Goal: Ask a question

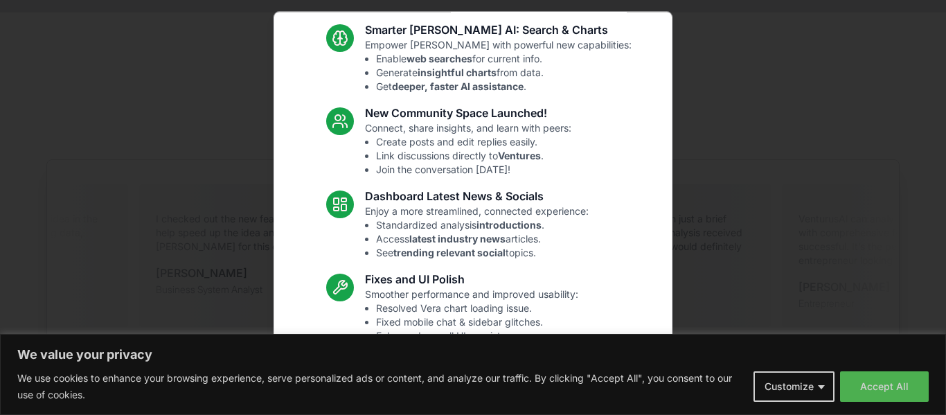
scroll to position [163, 0]
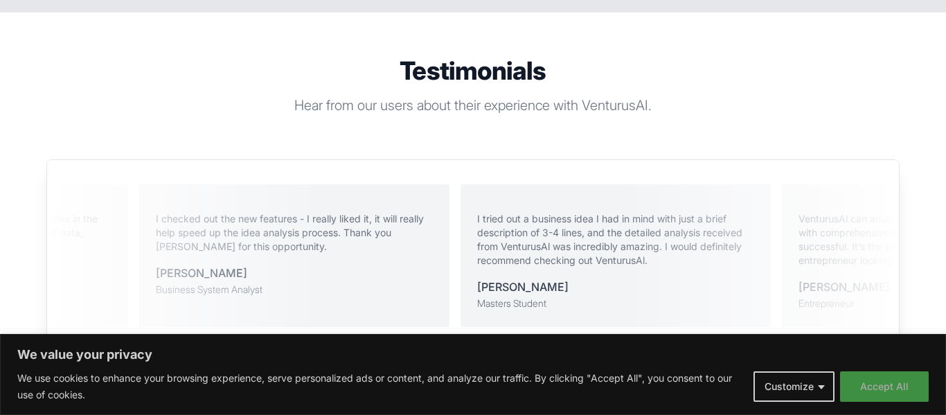
click at [901, 388] on button "Accept All" at bounding box center [884, 386] width 89 height 30
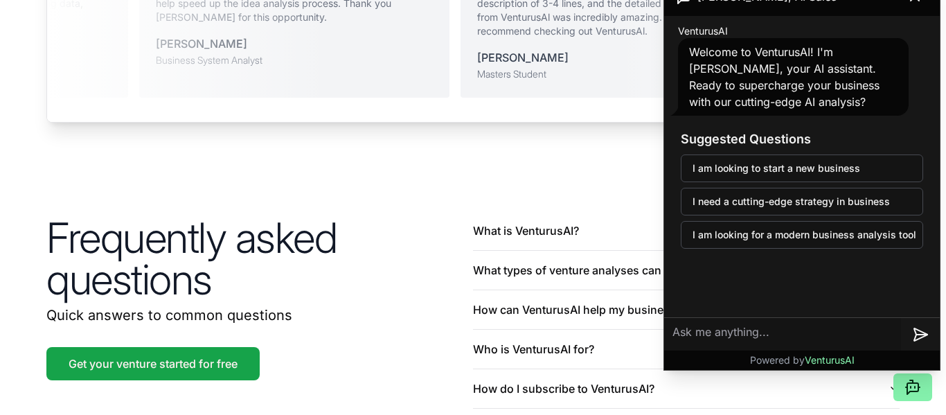
scroll to position [3141, 0]
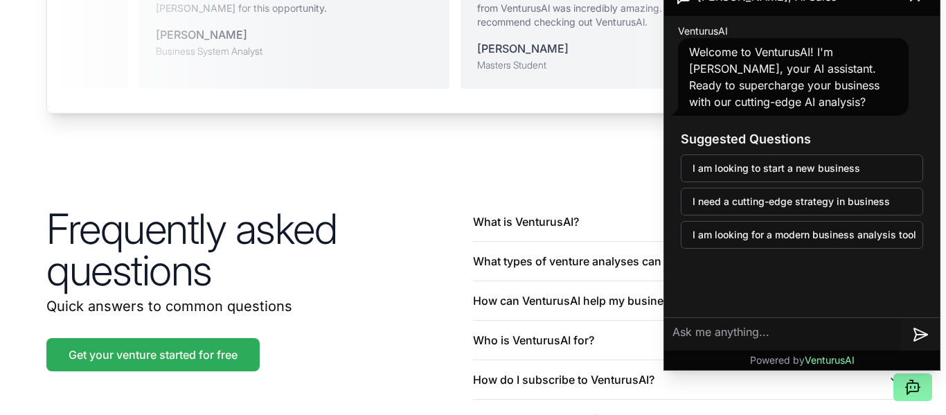
click at [175, 339] on link "Get your venture started for free" at bounding box center [152, 354] width 213 height 33
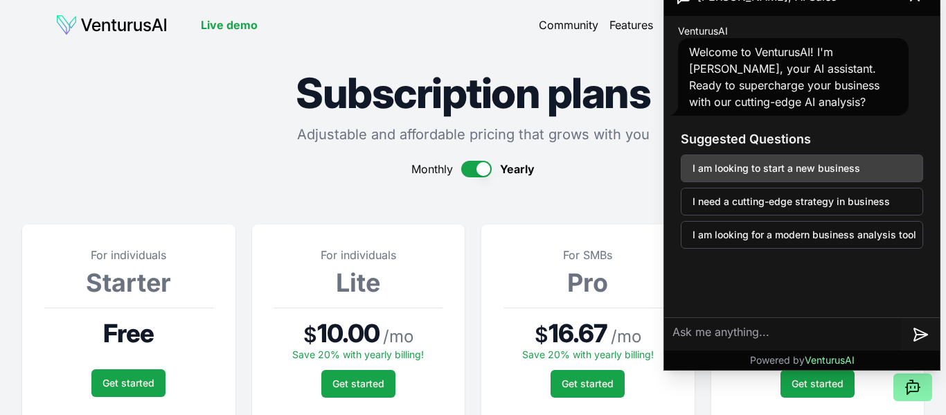
click at [813, 165] on button "I am looking to start a new business" at bounding box center [801, 168] width 242 height 28
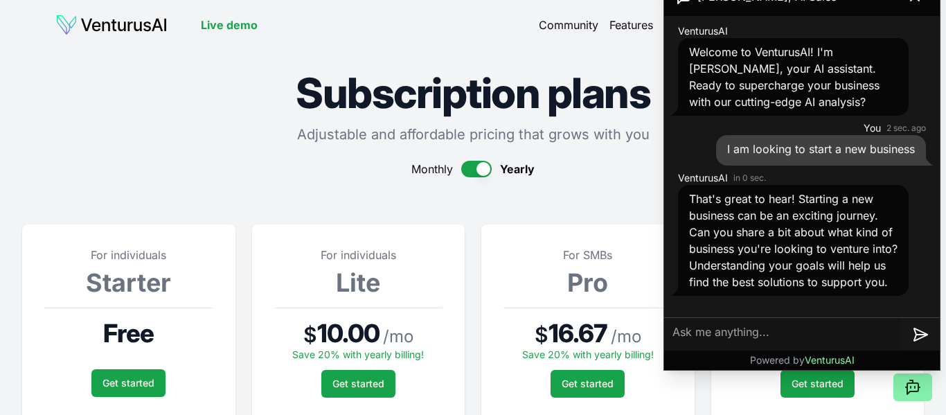
click at [770, 337] on textarea at bounding box center [782, 334] width 237 height 33
type textarea "let me start from begining"
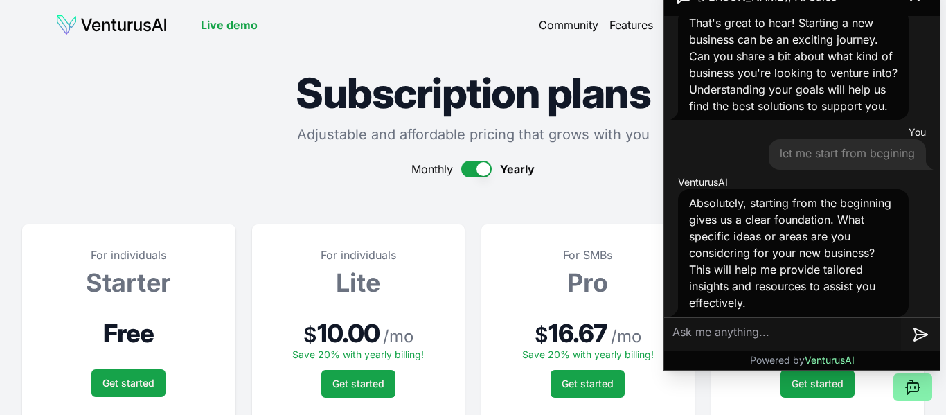
scroll to position [183, 0]
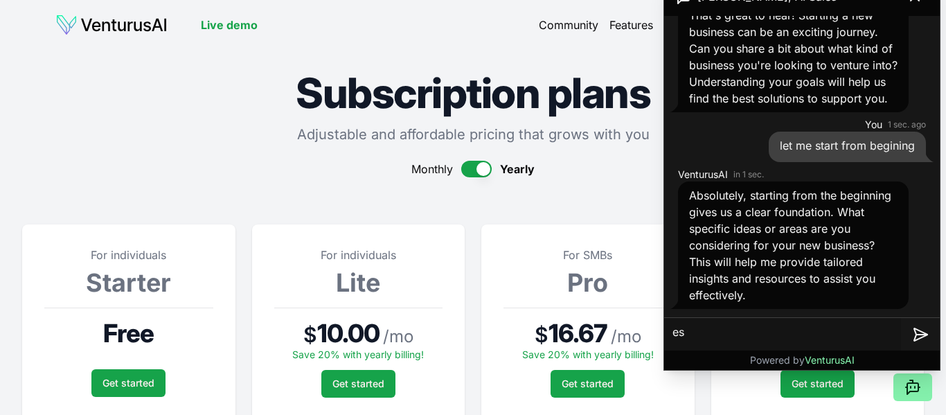
type textarea "e"
type textarea "im"
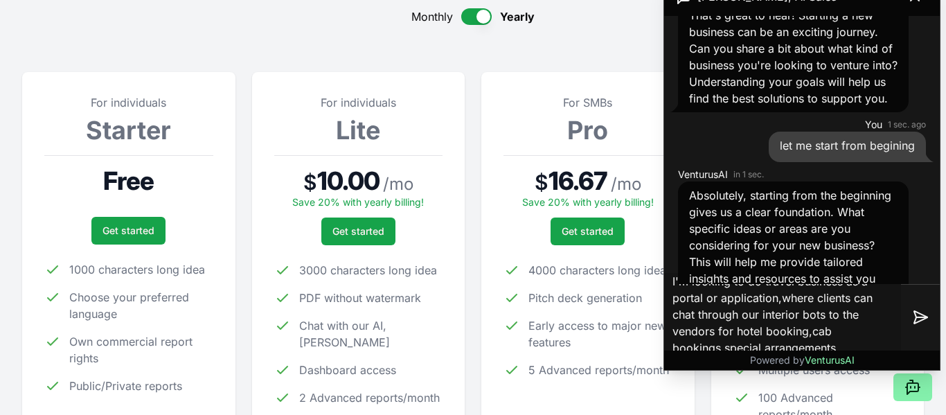
scroll to position [370, 0]
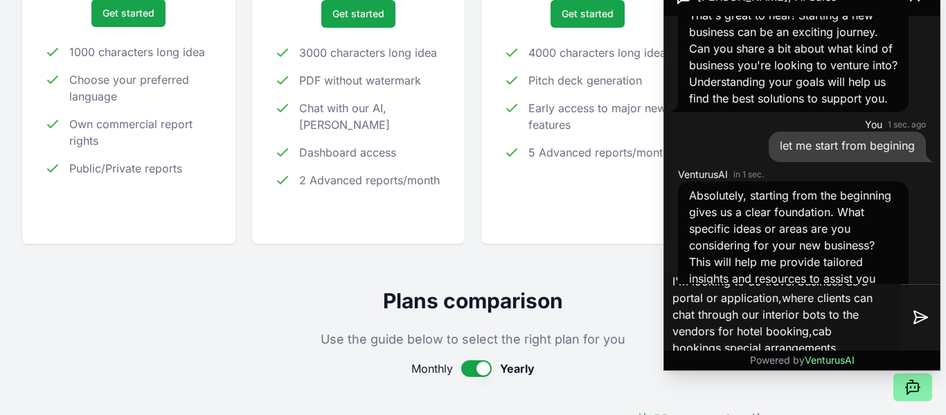
click at [863, 333] on textarea "I'm looking to do travel business as a portal or application,where clients can …" at bounding box center [782, 317] width 237 height 89
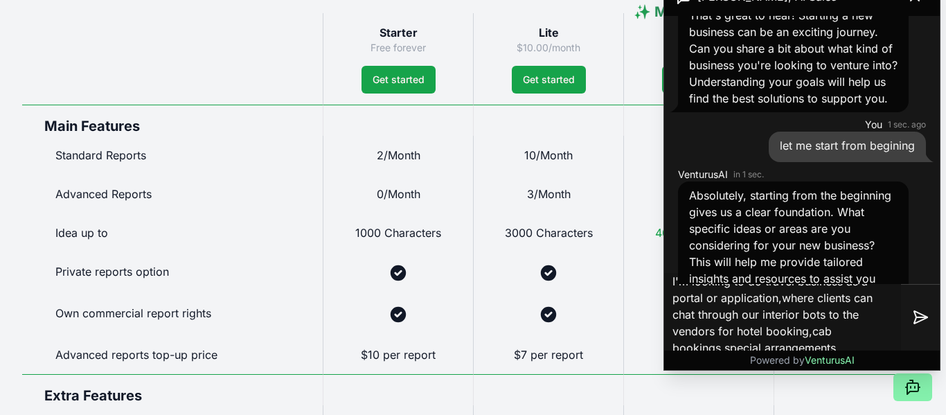
scroll to position [945, 0]
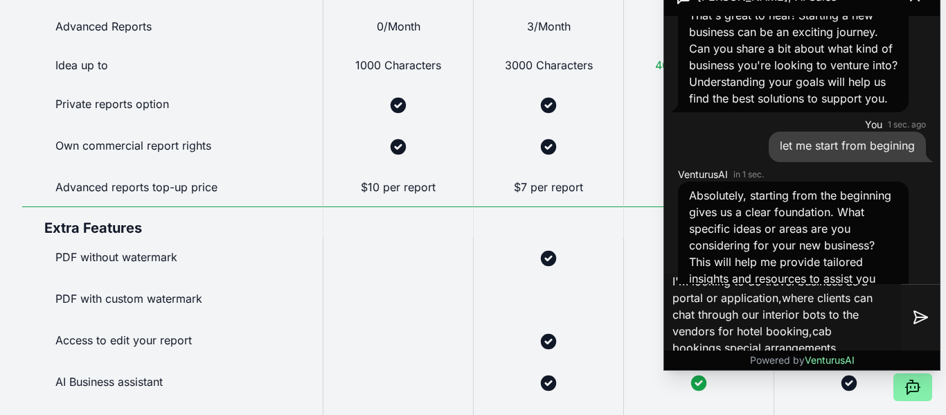
click at [849, 343] on textarea "I'm looking to do travel business as a portal or application,where clients can …" at bounding box center [782, 317] width 237 height 89
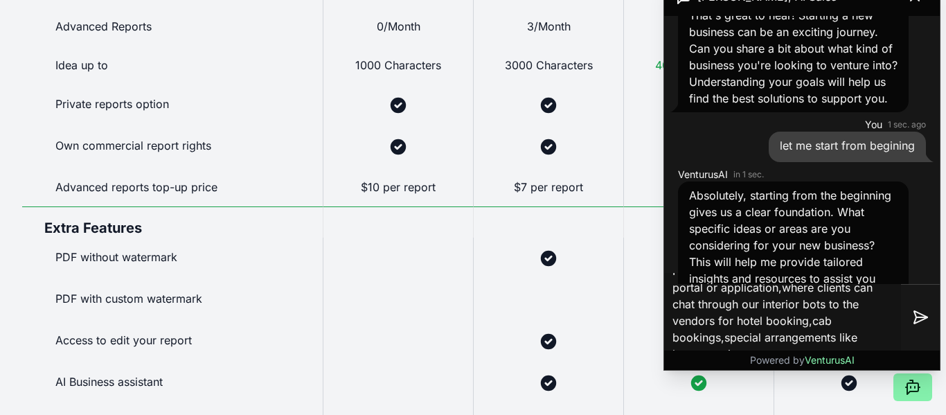
click at [824, 333] on textarea "I'm looking to do travel business as a portal or application,where clients can …" at bounding box center [782, 317] width 237 height 89
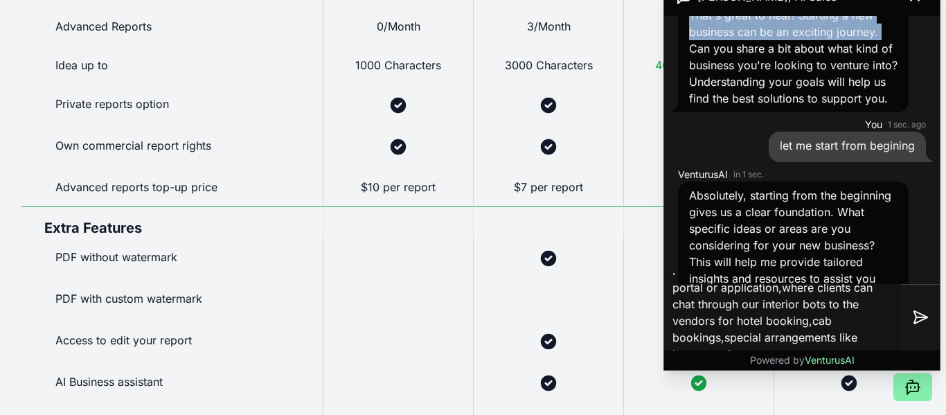
drag, startPoint x: 860, startPoint y: 0, endPoint x: 669, endPoint y: 55, distance: 198.7
click at [669, 55] on div "[PERSON_NAME], AI Sales VenturusAI Welcome to VenturusAI! I'm [PERSON_NAME], yo…" at bounding box center [802, 173] width 276 height 392
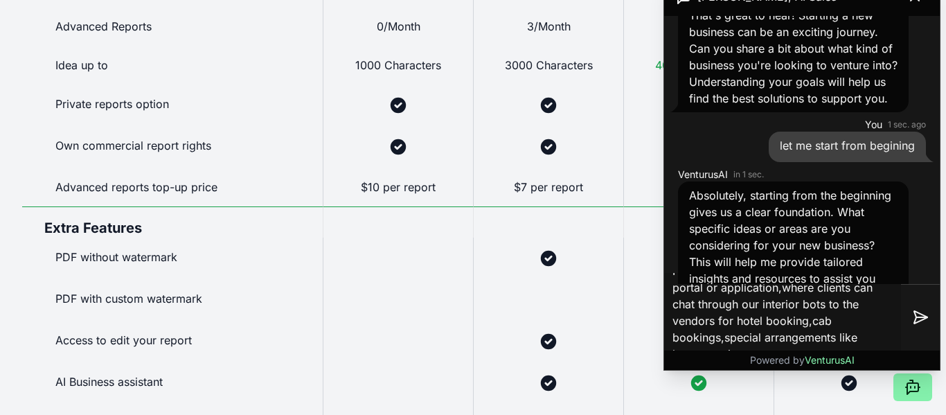
scroll to position [173, 0]
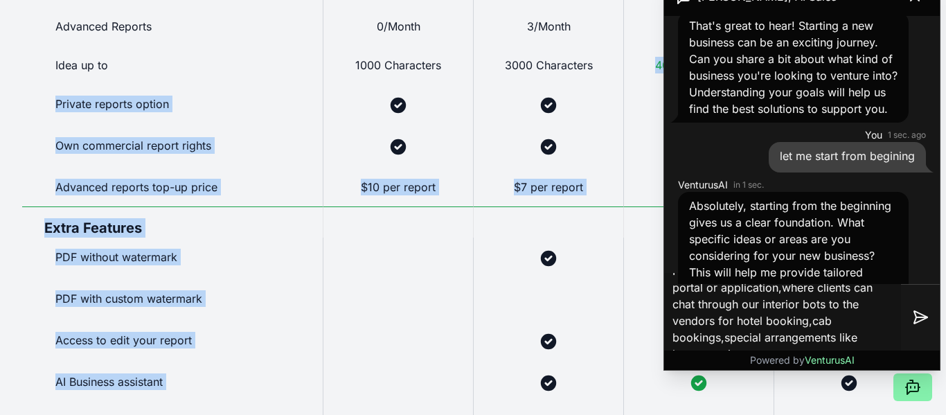
drag, startPoint x: 673, startPoint y: 3, endPoint x: 647, endPoint y: 55, distance: 58.8
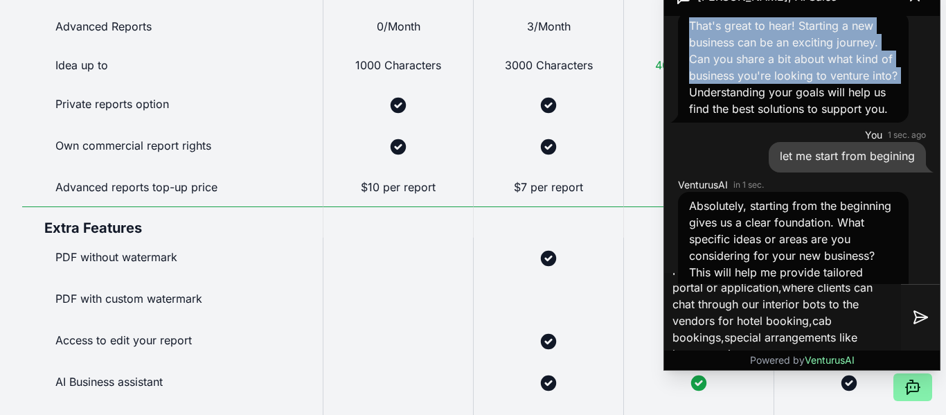
drag, startPoint x: 669, startPoint y: 18, endPoint x: 669, endPoint y: 78, distance: 59.5
click at [671, 89] on div "VenturusAI 21 sec. ago That's great to hear! Starting a new business can be an …" at bounding box center [801, 60] width 264 height 130
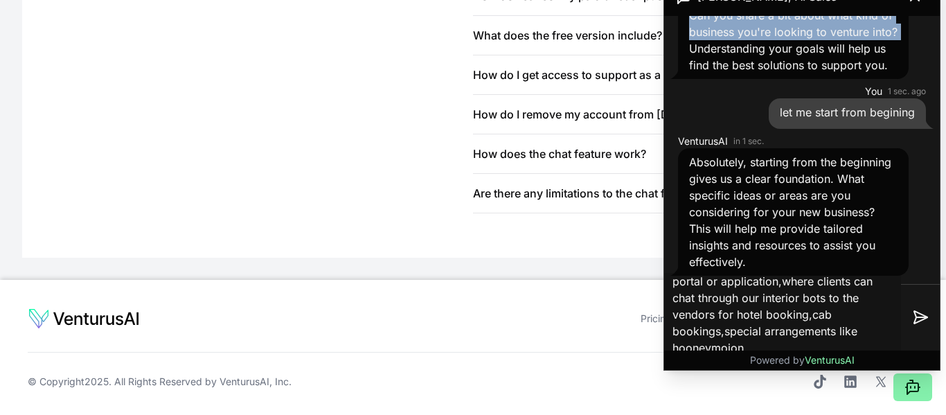
scroll to position [1744, 0]
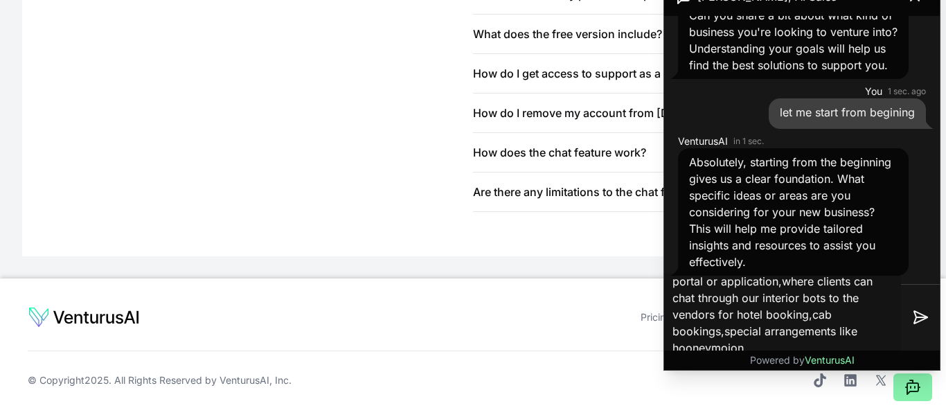
drag, startPoint x: 899, startPoint y: 307, endPoint x: 888, endPoint y: 299, distance: 12.9
click at [888, 299] on textarea "I'm looking to do travel business as a portal or application,where clients can …" at bounding box center [782, 317] width 237 height 89
click at [888, 310] on textarea "I'm looking to do travel business as a portal or application,where clients can …" at bounding box center [782, 317] width 237 height 89
click at [793, 345] on textarea "I'm looking to do travel business as a portal or application,where clients can …" at bounding box center [782, 317] width 237 height 89
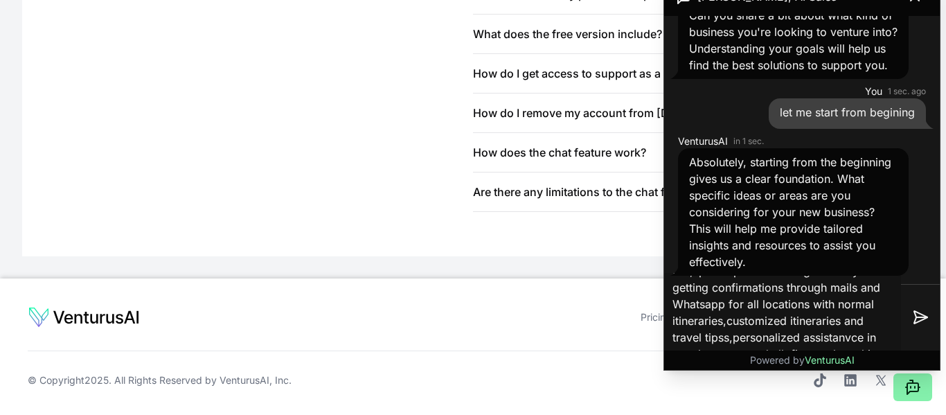
scroll to position [132, 0]
type textarea "I'm looking to do travel business as a portal or application,where clients can …"
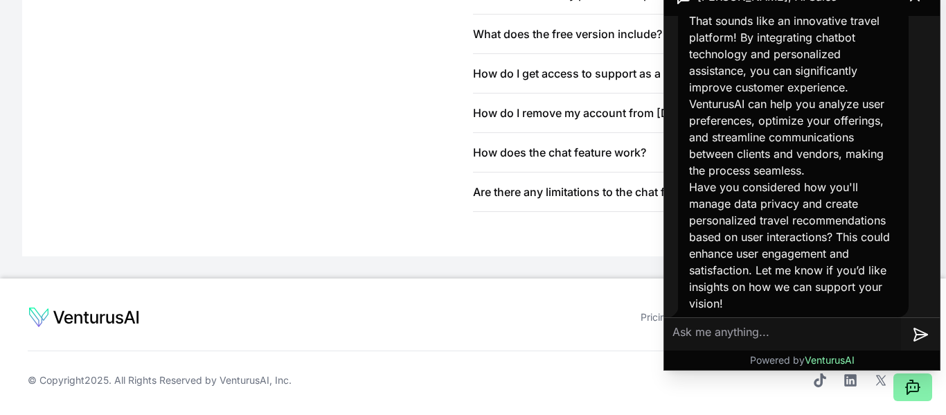
scroll to position [775, 0]
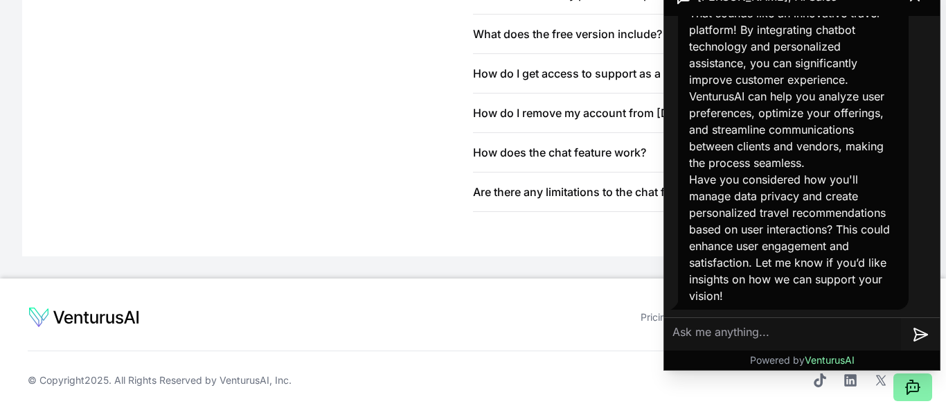
click at [782, 335] on textarea at bounding box center [782, 334] width 237 height 33
type textarea "but I wanted to know about this idea,how it sounds"
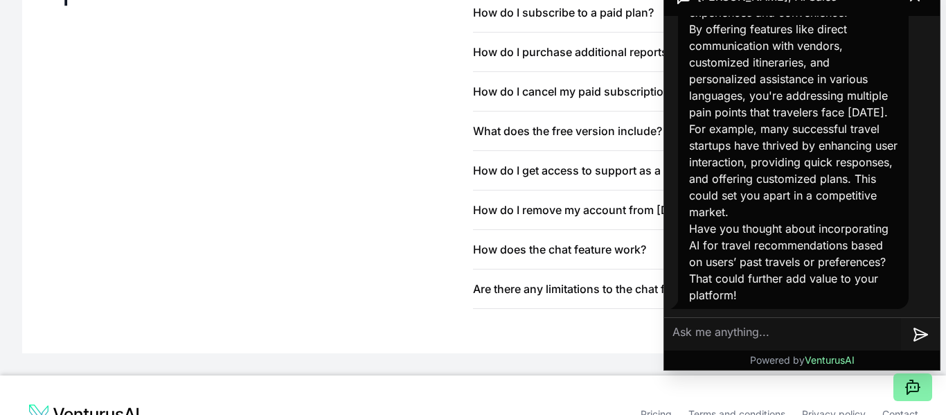
scroll to position [1570, 0]
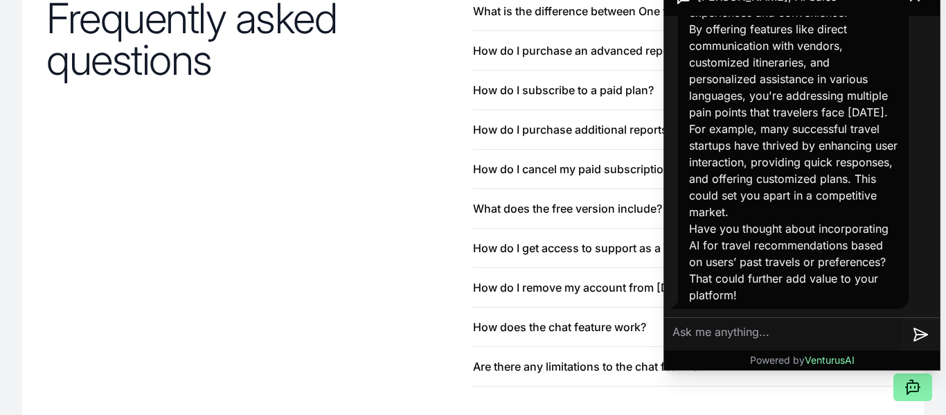
click at [914, 145] on div "VenturusAI in 0 sec. Your idea of a travel portal or application with interacti…" at bounding box center [801, 105] width 264 height 413
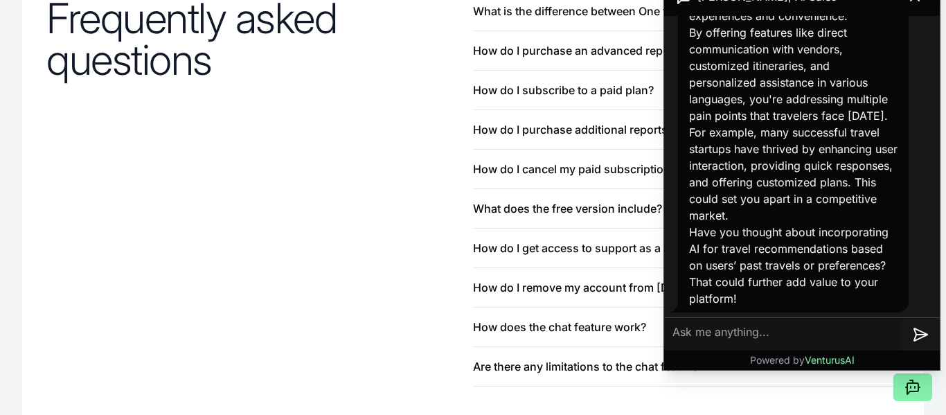
scroll to position [1252, 0]
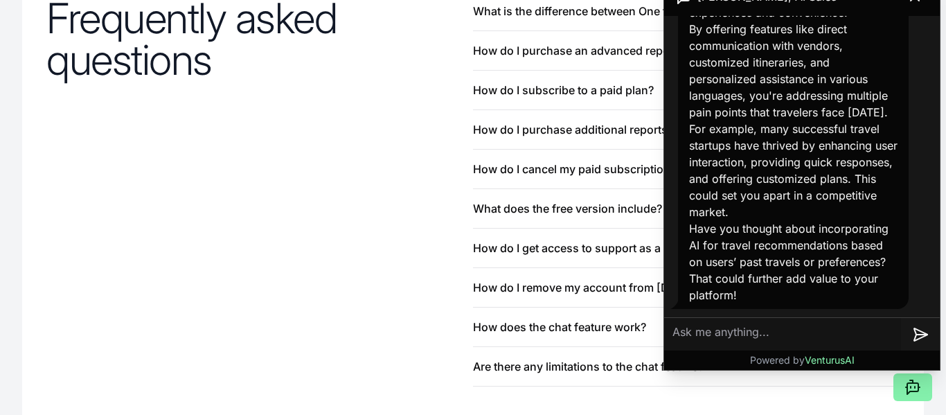
click at [803, 338] on textarea at bounding box center [782, 334] width 237 height 33
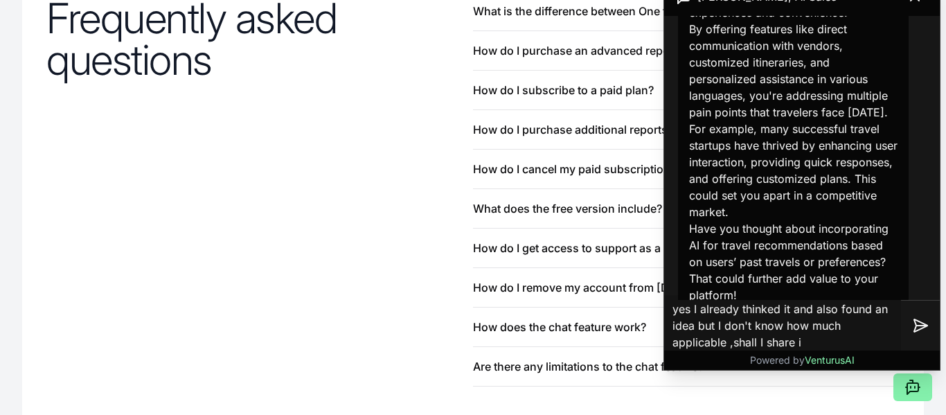
type textarea "yes I already thinked it and also found an idea but I don't know how much appli…"
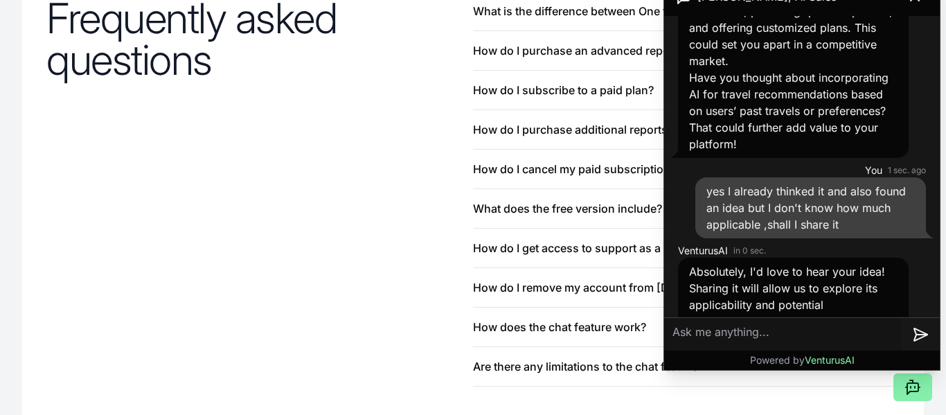
scroll to position [1429, 0]
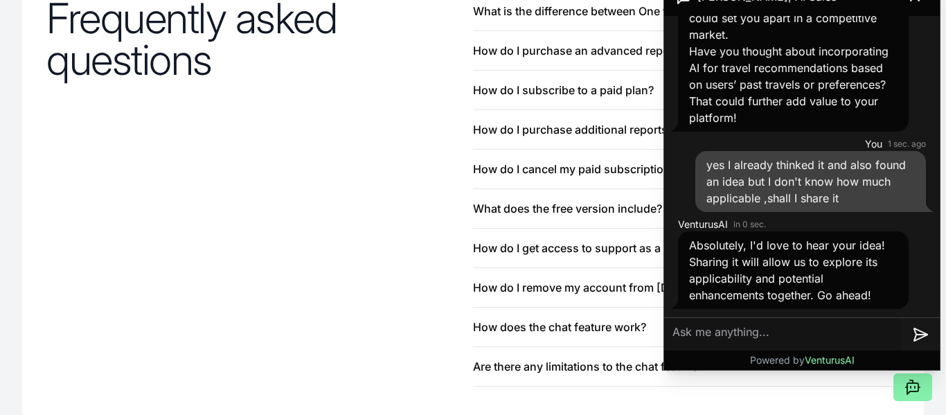
click at [787, 336] on textarea at bounding box center [782, 334] width 237 height 33
type textarea "n"
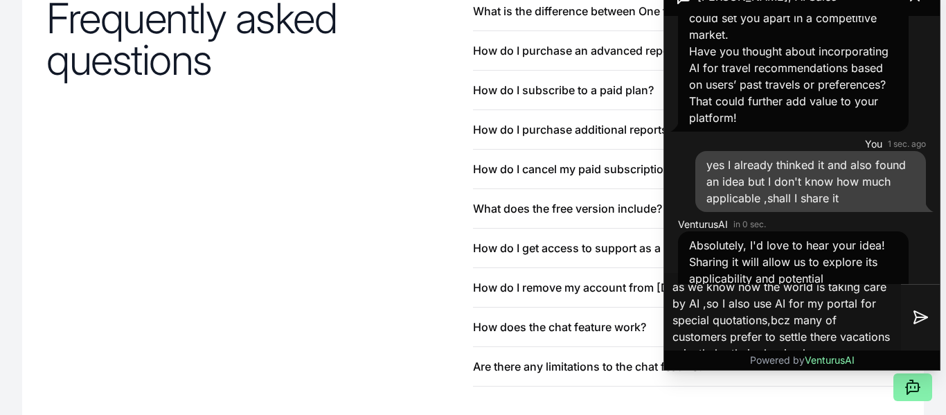
scroll to position [16, 0]
click at [853, 304] on textarea "as we know now the world is taking care by AI ,so I also use AI for my portal f…" at bounding box center [782, 317] width 237 height 89
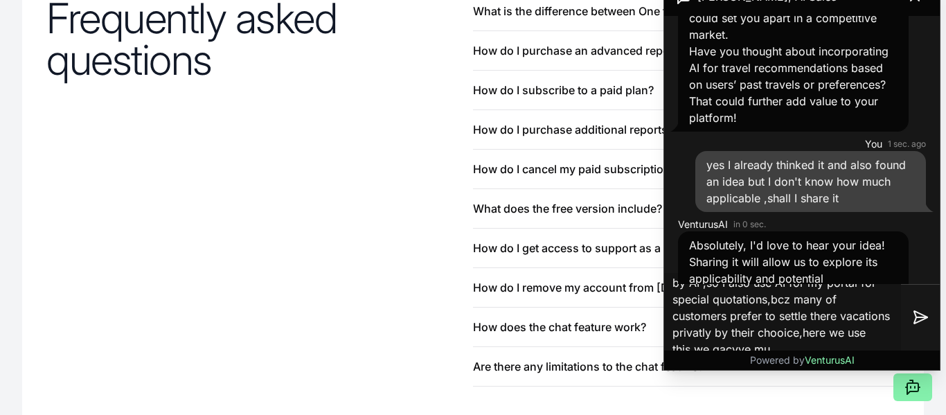
scroll to position [22, 0]
click at [737, 346] on textarea "as we know now the world is taking care by AI ,so I also use AI for my portal f…" at bounding box center [782, 317] width 237 height 89
click at [757, 346] on textarea "as we know now the world is taking care by AI ,so I also use AI for my portal f…" at bounding box center [782, 317] width 237 height 89
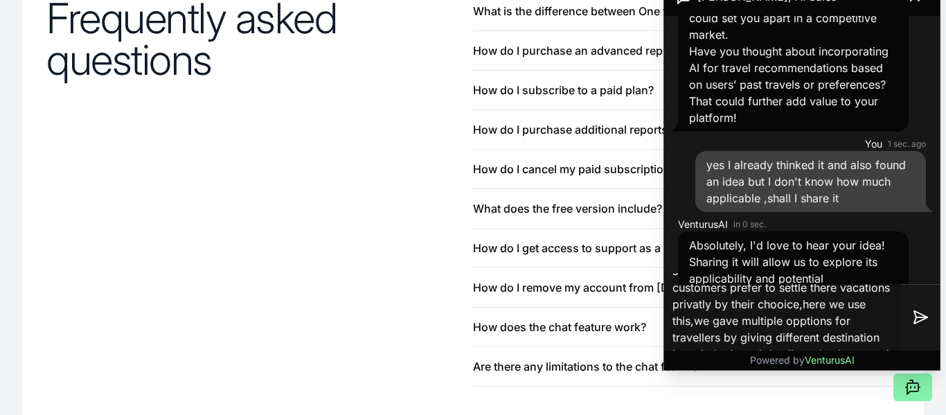
scroll to position [66, 0]
type textarea "as we know now the world is taking care by AI ,so I also use AI for my portal f…"
click at [920, 313] on icon at bounding box center [920, 317] width 13 height 12
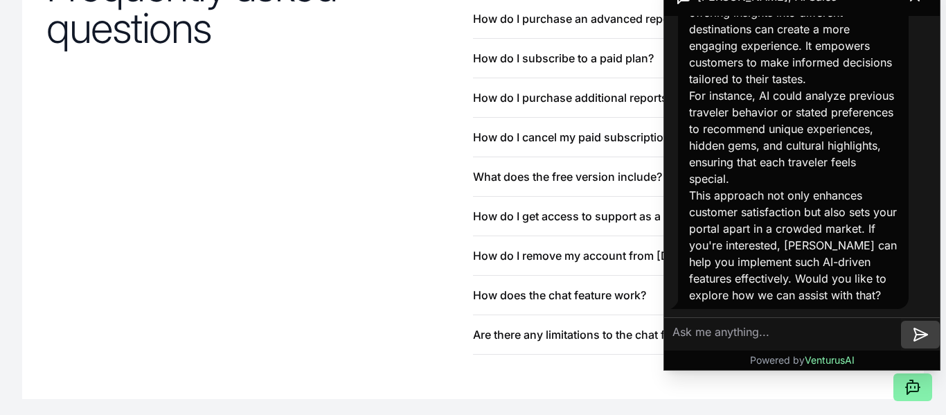
scroll to position [1604, 0]
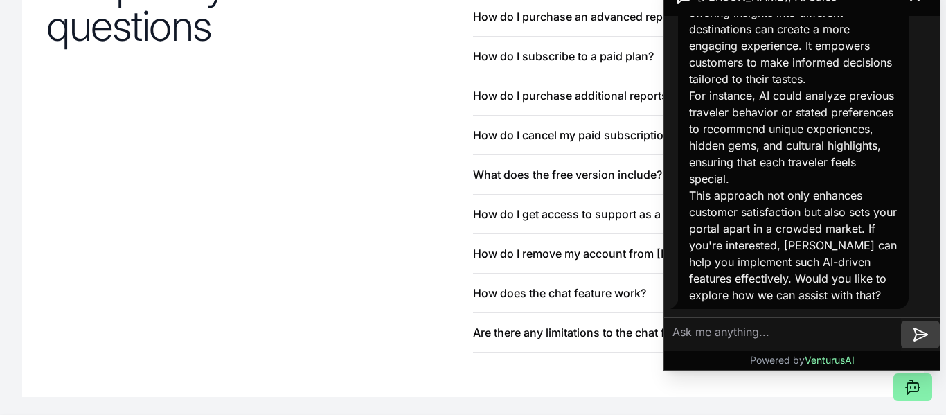
click at [830, 334] on textarea at bounding box center [782, 334] width 237 height 33
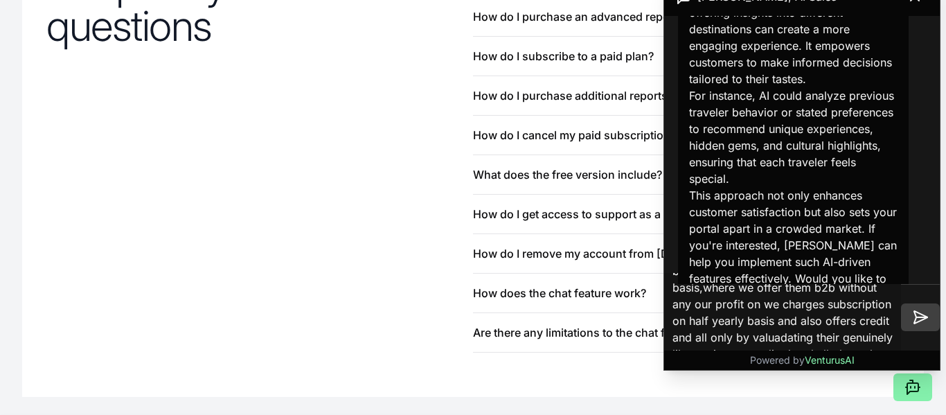
scroll to position [99, 0]
type textarea "and also not only for b2c we are also planning to give dmc portals for all trav…"
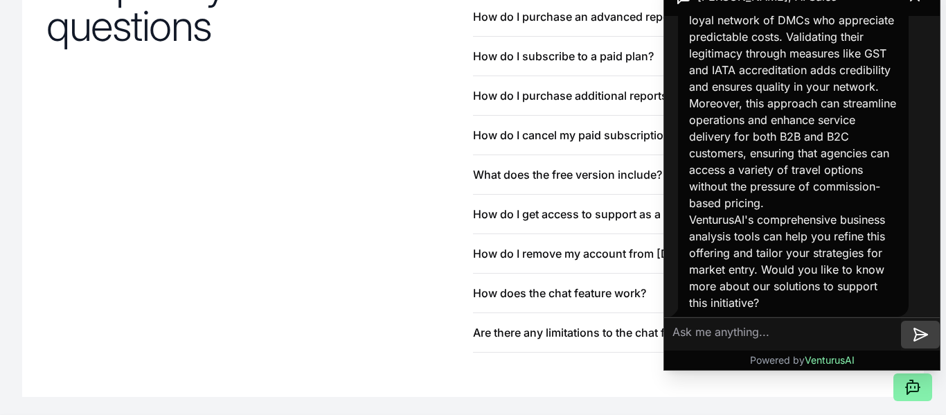
scroll to position [2714, 0]
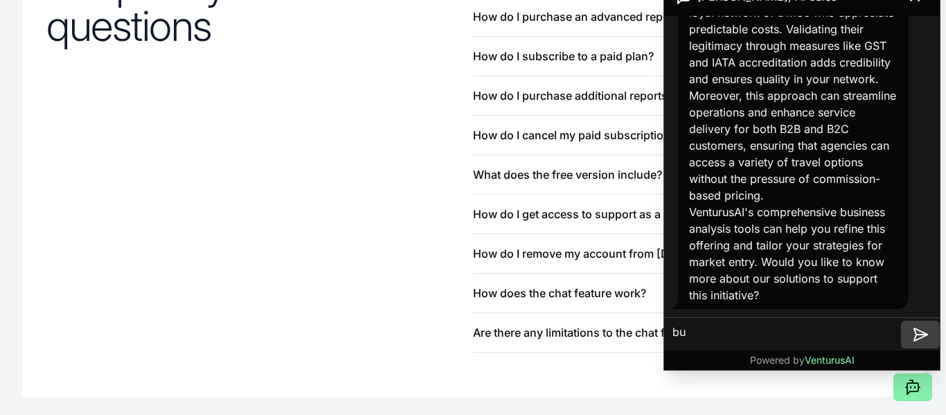
type textarea "but"
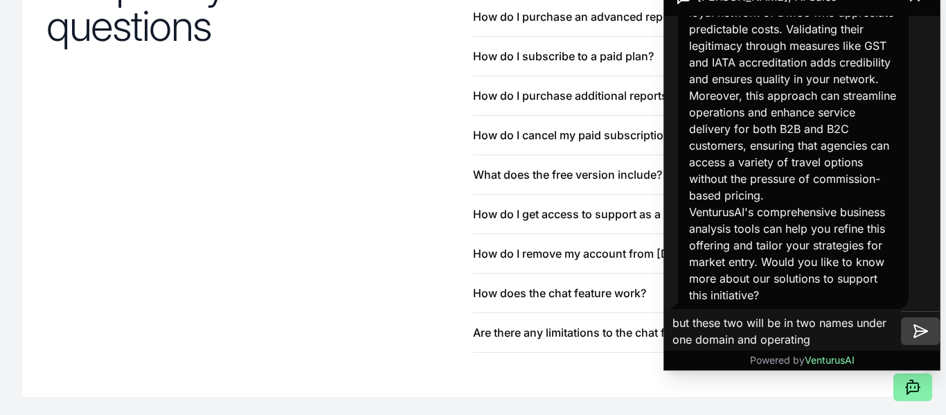
type textarea "but these two will be in two names under one domain and operatings"
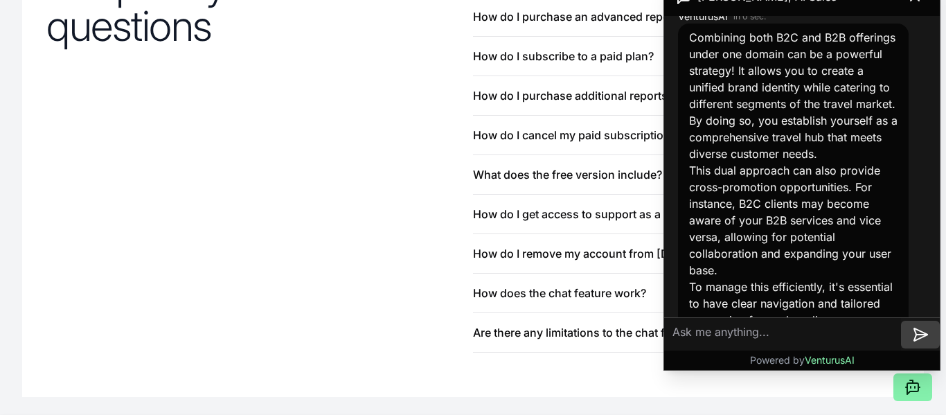
scroll to position [3190, 0]
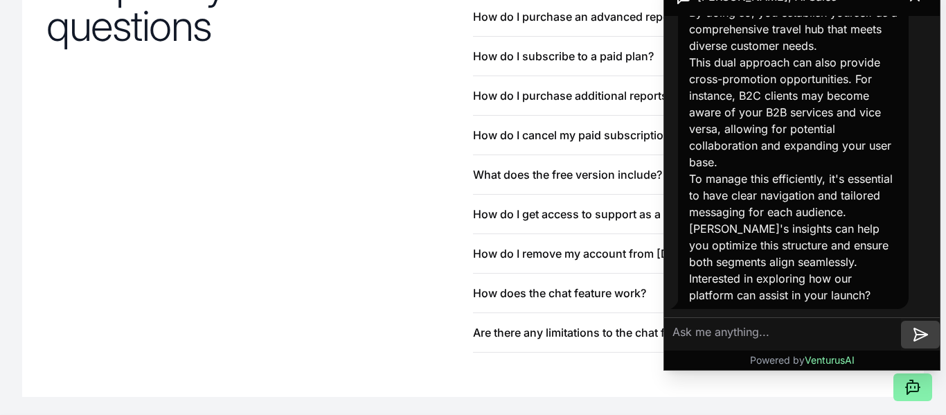
click at [769, 332] on textarea at bounding box center [782, 334] width 237 height 33
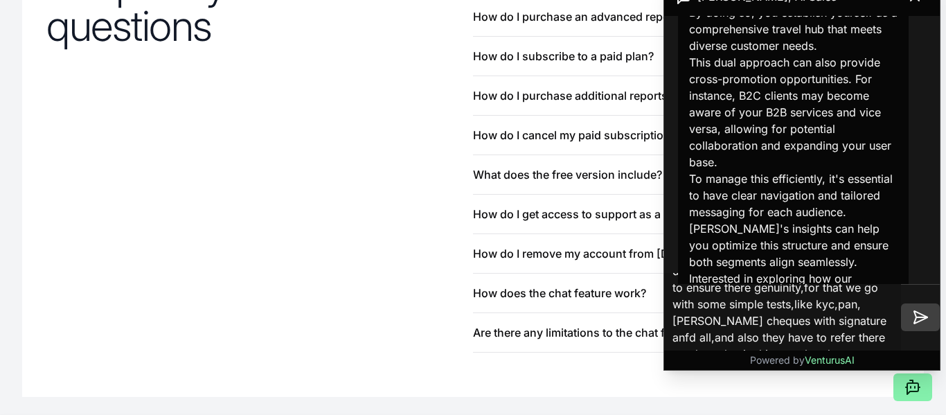
scroll to position [66, 0]
type textarea "here we also give an additional access portal for freelance travel agents for d…"
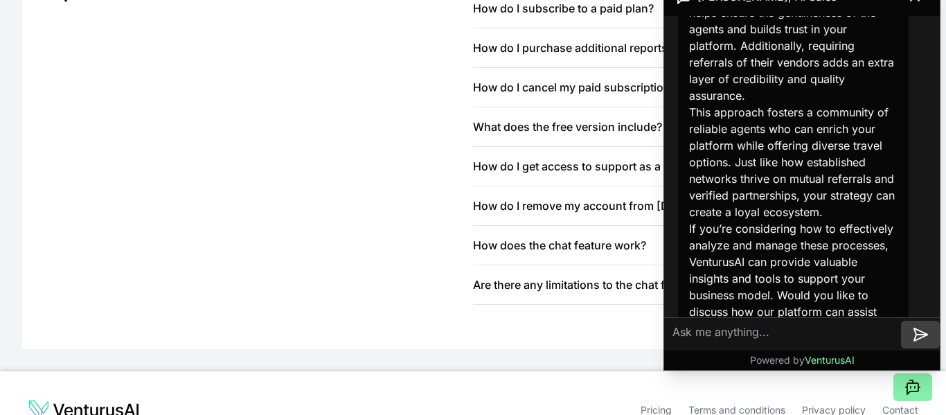
scroll to position [1661, 0]
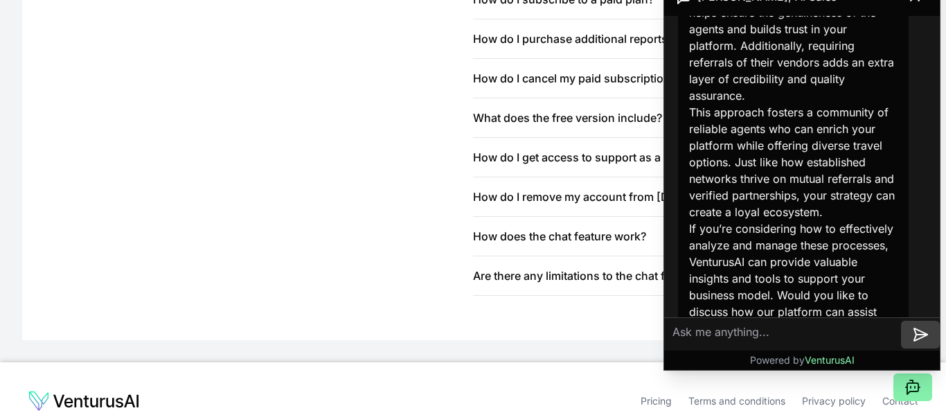
click at [832, 334] on textarea at bounding box center [782, 334] width 237 height 33
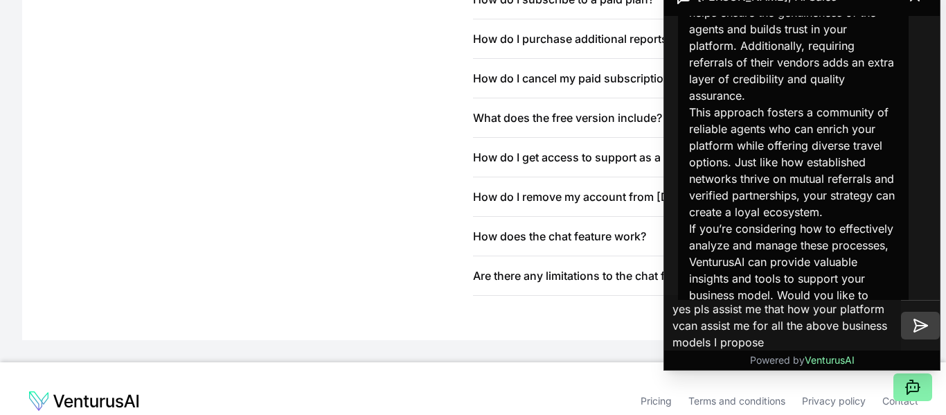
type textarea "yes pls assist me that how your platform vcan assist me for all the above busin…"
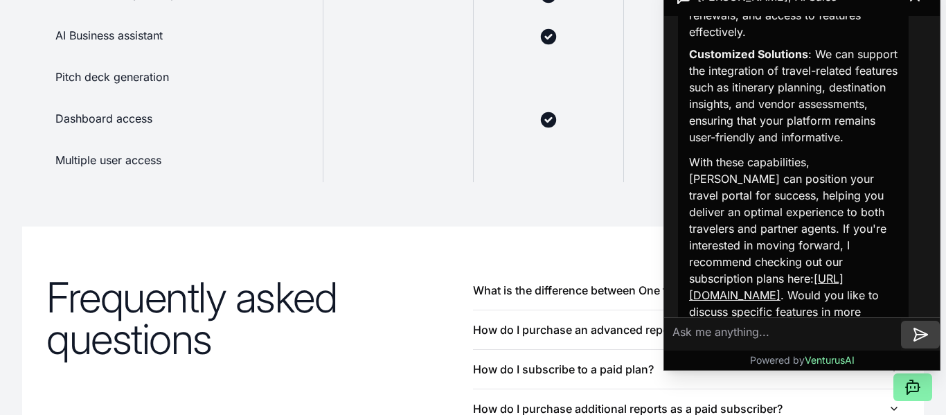
scroll to position [1268, 0]
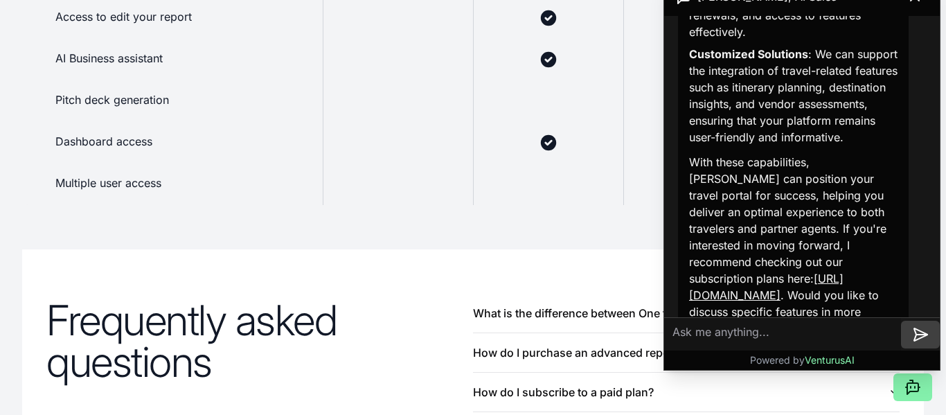
click at [791, 127] on p "Customized Solutions : We can support the integration of travel-related feature…" at bounding box center [793, 96] width 208 height 100
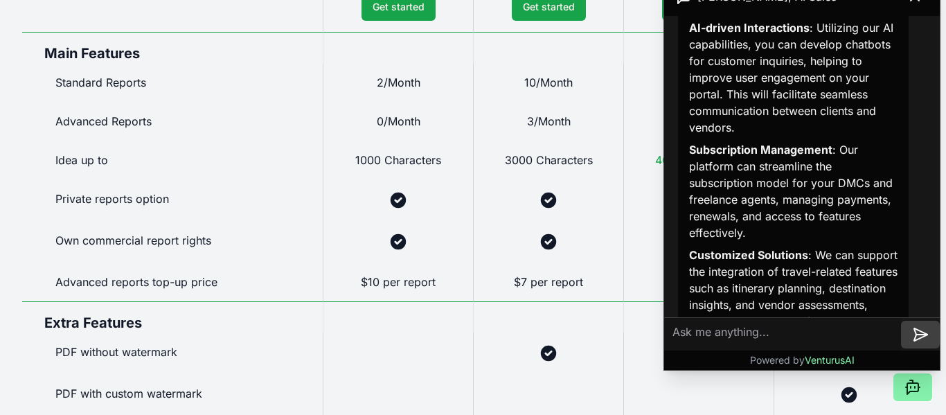
scroll to position [4747, 0]
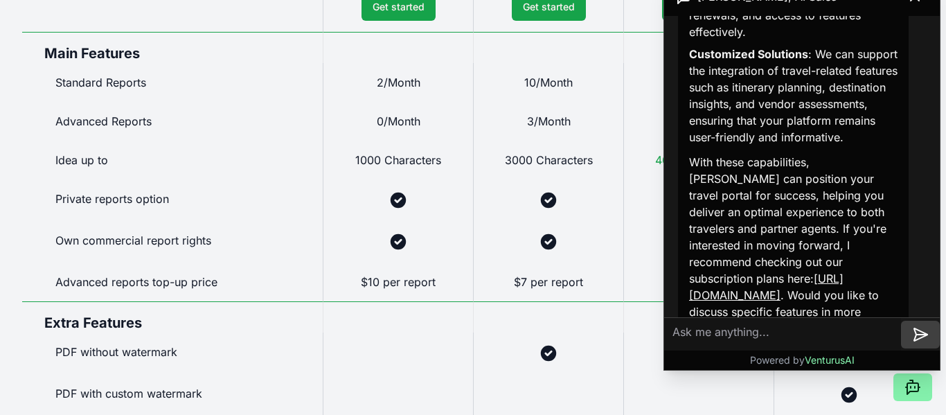
click at [750, 329] on textarea at bounding box center [782, 334] width 237 height 33
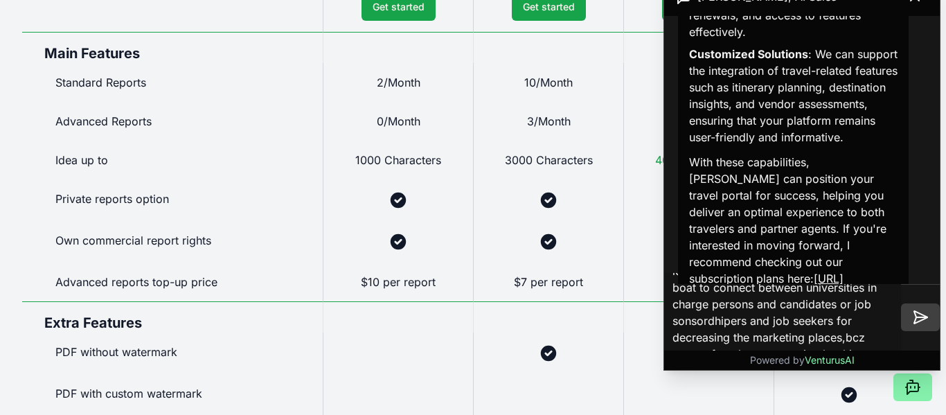
scroll to position [116, 0]
type textarea "and also only after success of this portals we introduce another portals for st…"
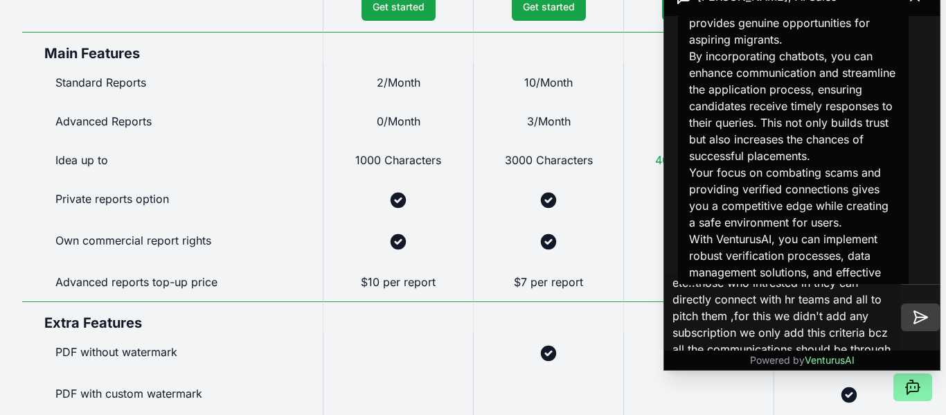
scroll to position [89, 0]
type textarea "and also we add an website for those vendors and job seekers who looking jobs i…"
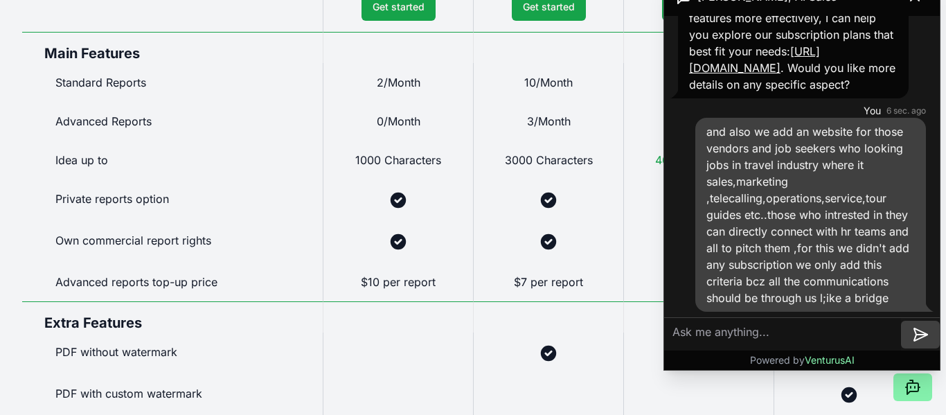
scroll to position [6413, 0]
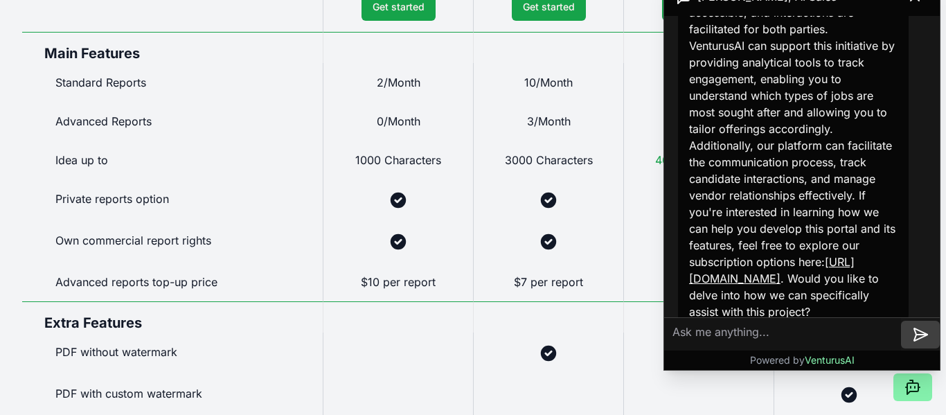
click at [782, 333] on textarea at bounding box center [782, 334] width 237 height 33
click at [793, 331] on textarea at bounding box center [782, 334] width 237 height 33
